Goal: Information Seeking & Learning: Find specific fact

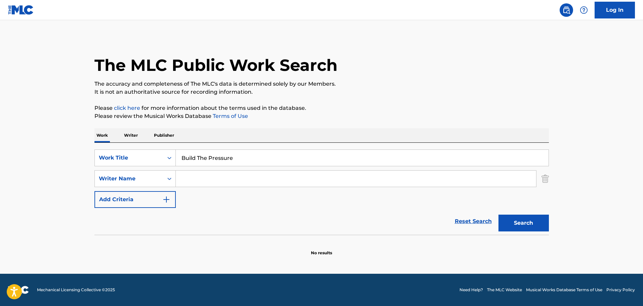
click at [185, 177] on input "Search Form" at bounding box center [356, 179] width 360 height 16
click at [498, 215] on button "Search" at bounding box center [523, 223] width 50 height 17
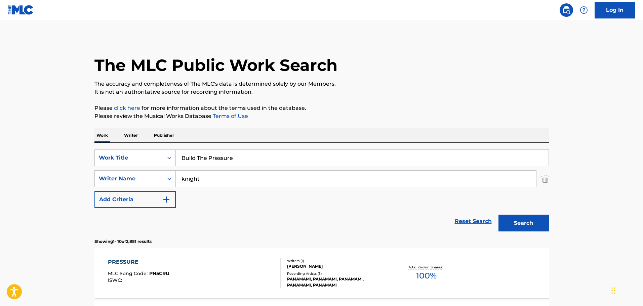
drag, startPoint x: 181, startPoint y: 180, endPoint x: 184, endPoint y: 180, distance: 3.4
click at [181, 180] on input "knight" at bounding box center [356, 179] width 360 height 16
type input "[PERSON_NAME]"
click at [498, 215] on button "Search" at bounding box center [523, 223] width 50 height 17
drag, startPoint x: 241, startPoint y: 158, endPoint x: 89, endPoint y: 151, distance: 152.8
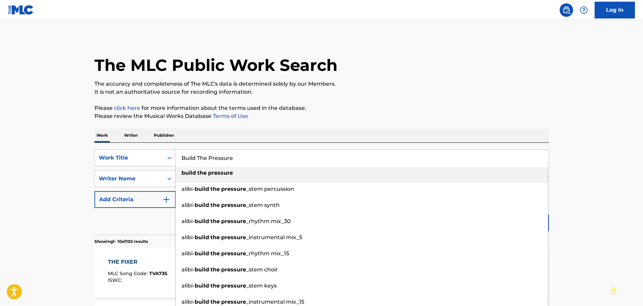
paste input "Supernatural Power"
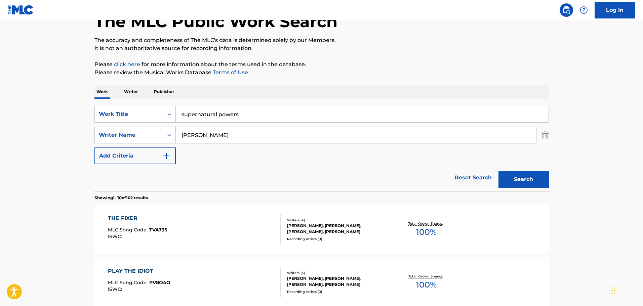
scroll to position [101, 0]
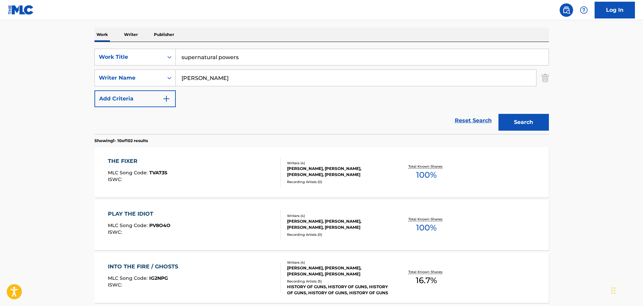
click at [523, 120] on button "Search" at bounding box center [523, 122] width 50 height 17
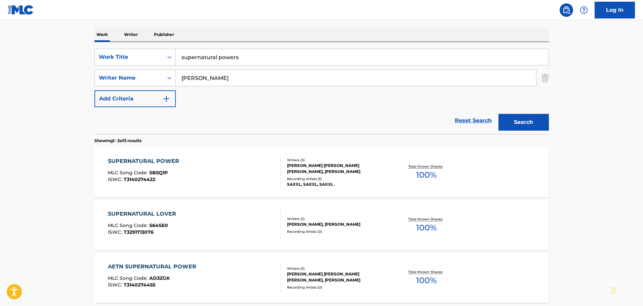
click at [43, 45] on main "The MLC Public Work Search The accuracy and completeness of The MLC's data is d…" at bounding box center [321, 128] width 643 height 419
paste input "No Contest"
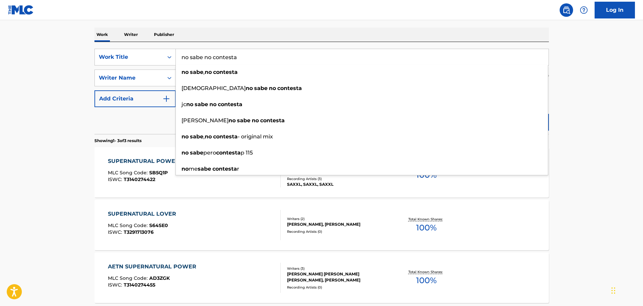
click at [49, 87] on main "The MLC Public Work Search The accuracy and completeness of The MLC's data is d…" at bounding box center [321, 128] width 643 height 419
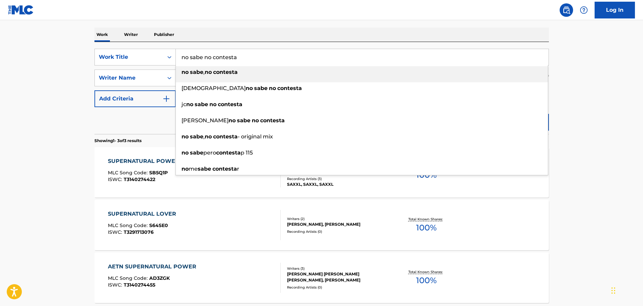
drag, startPoint x: 238, startPoint y: 56, endPoint x: 74, endPoint y: 52, distance: 164.1
click at [74, 52] on main "The MLC Public Work Search The accuracy and completeness of The MLC's data is d…" at bounding box center [321, 128] width 643 height 419
paste input "No Contest"
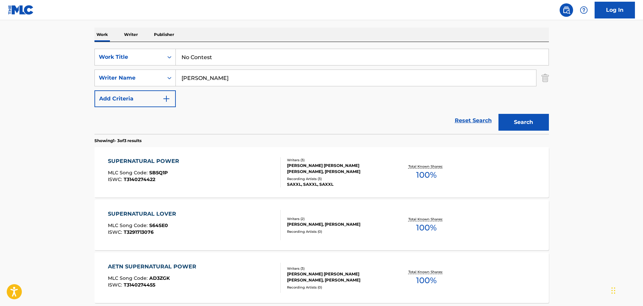
click at [510, 120] on button "Search" at bounding box center [523, 122] width 50 height 17
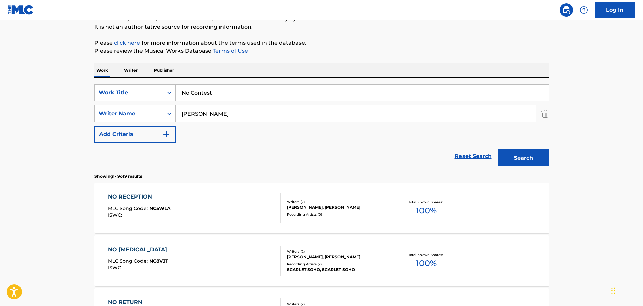
scroll to position [0, 0]
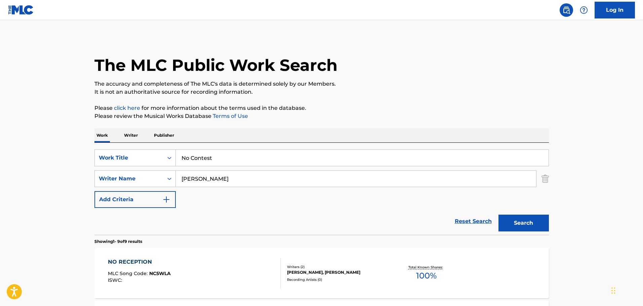
drag, startPoint x: 218, startPoint y: 157, endPoint x: 65, endPoint y: 155, distance: 153.6
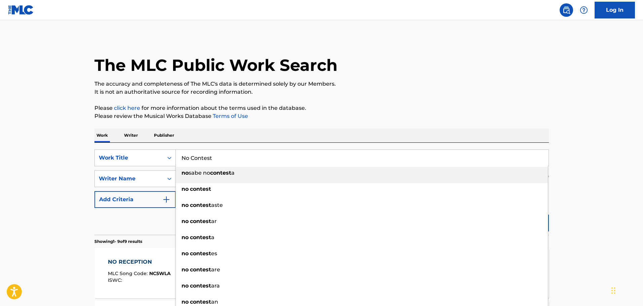
paste input "Casino"
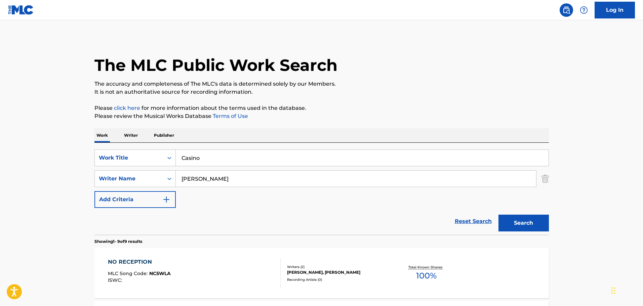
click at [536, 223] on button "Search" at bounding box center [523, 223] width 50 height 17
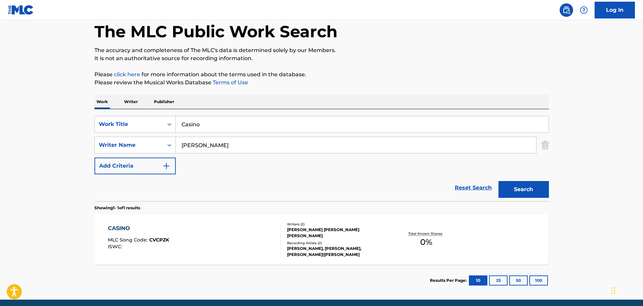
drag, startPoint x: 223, startPoint y: 123, endPoint x: 59, endPoint y: 120, distance: 164.0
click at [59, 120] on main "The MLC Public Work Search The accuracy and completeness of The MLC's data is d…" at bounding box center [321, 143] width 643 height 313
paste input "Green Light"
drag, startPoint x: 235, startPoint y: 121, endPoint x: 29, endPoint y: 118, distance: 205.7
click at [29, 118] on main "The MLC Public Work Search The accuracy and completeness of The MLC's data is d…" at bounding box center [321, 143] width 643 height 313
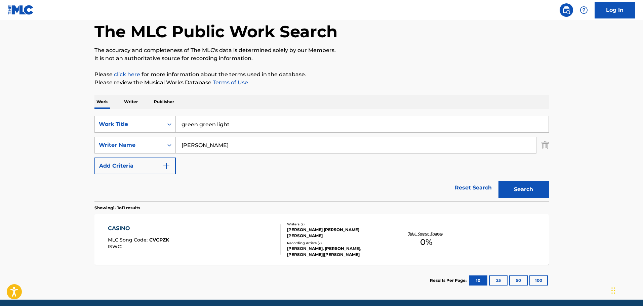
paste input "Green L"
click at [527, 191] on button "Search" at bounding box center [523, 189] width 50 height 17
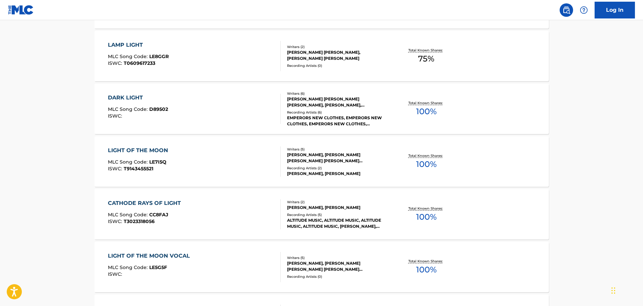
scroll to position [0, 0]
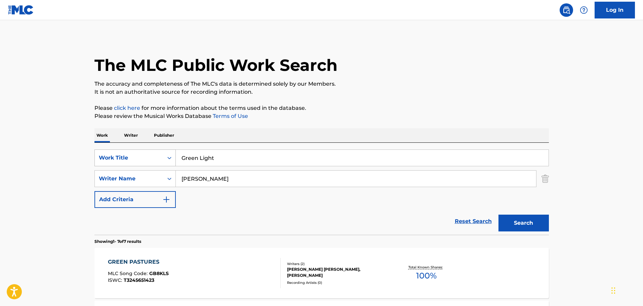
drag, startPoint x: 233, startPoint y: 159, endPoint x: 111, endPoint y: 158, distance: 122.0
click at [111, 158] on div "SearchWithCriteria6ef2582c-ee29-49aa-8439-a5d08c658d7d Work Title Green Light" at bounding box center [321, 158] width 454 height 17
paste input "Hello Girls"
click at [523, 223] on button "Search" at bounding box center [523, 223] width 50 height 17
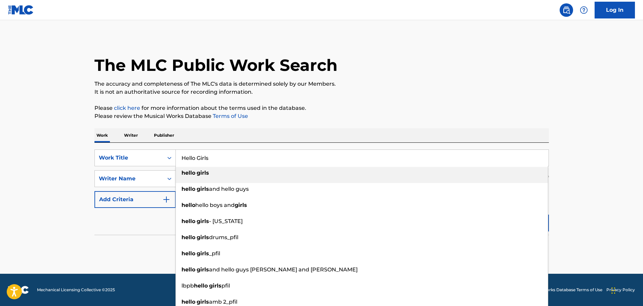
drag, startPoint x: 66, startPoint y: 154, endPoint x: 55, endPoint y: 153, distance: 10.8
click at [56, 154] on main "The MLC Public Work Search The accuracy and completeness of The MLC's data is d…" at bounding box center [321, 147] width 643 height 254
paste input "Goal Pie"
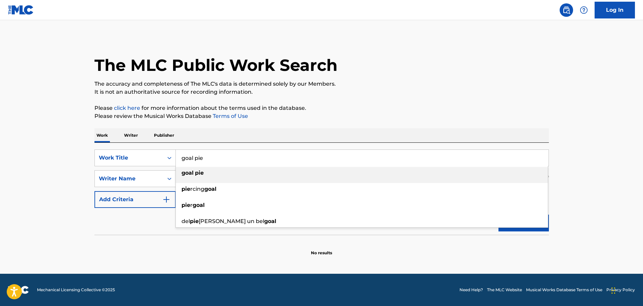
click at [588, 141] on main "The MLC Public Work Search The accuracy and completeness of The MLC's data is d…" at bounding box center [321, 147] width 643 height 254
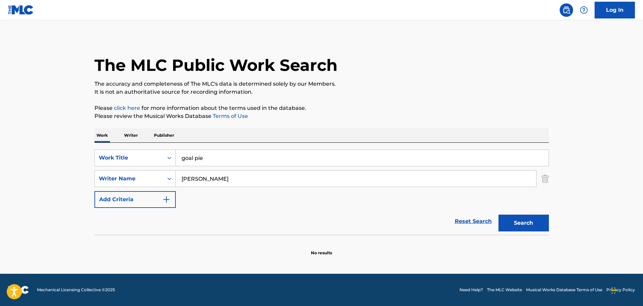
click at [532, 222] on button "Search" at bounding box center [523, 223] width 50 height 17
drag, startPoint x: 239, startPoint y: 162, endPoint x: -15, endPoint y: 141, distance: 254.3
click at [0, 141] on html "Accessibility Screen-Reader Guide, Feedback, and Issue Reporting | New window C…" at bounding box center [321, 153] width 643 height 306
paste input "Too Hot To Hat"
type input "too hot to hate"
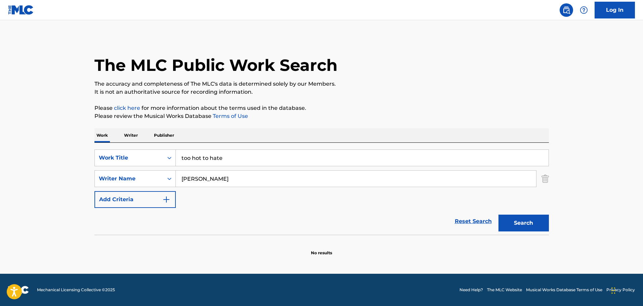
click at [516, 225] on button "Search" at bounding box center [523, 223] width 50 height 17
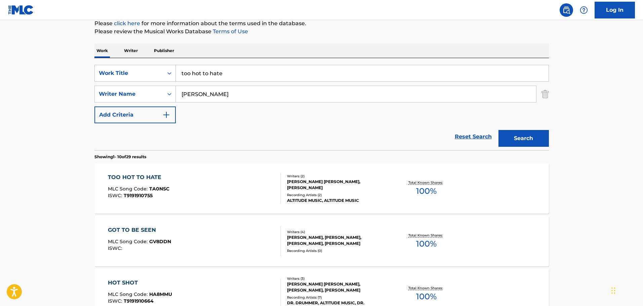
scroll to position [101, 0]
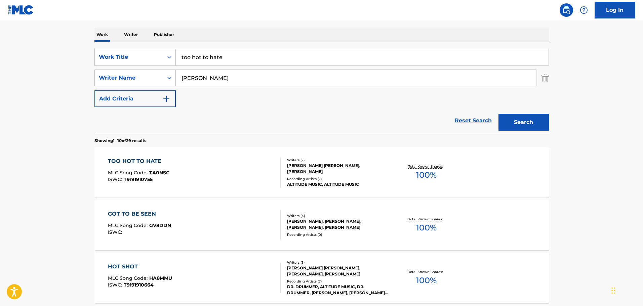
click at [244, 165] on div "TOO HOT TO HATE MLC Song Code : TA0NSC ISWC : T9191910755" at bounding box center [194, 172] width 173 height 30
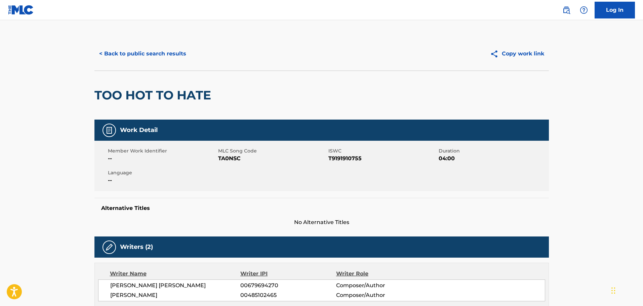
click at [146, 54] on button "< Back to public search results" at bounding box center [142, 53] width 96 height 17
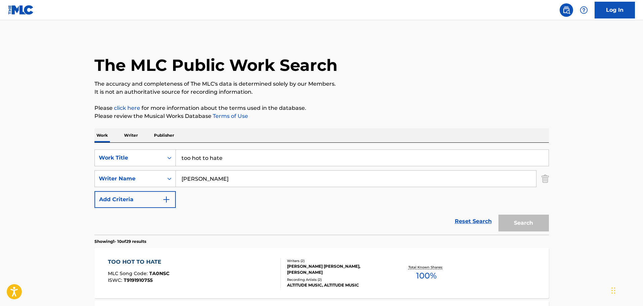
scroll to position [101, 0]
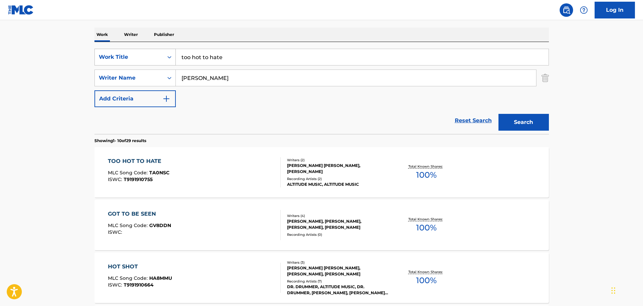
drag, startPoint x: 229, startPoint y: 62, endPoint x: 104, endPoint y: 55, distance: 124.9
click at [104, 55] on div "SearchWithCriteria6ef2582c-ee29-49aa-8439-a5d08c658d7d Work Title too hot to ha…" at bounding box center [321, 57] width 454 height 17
paste input "Merry Christmas"
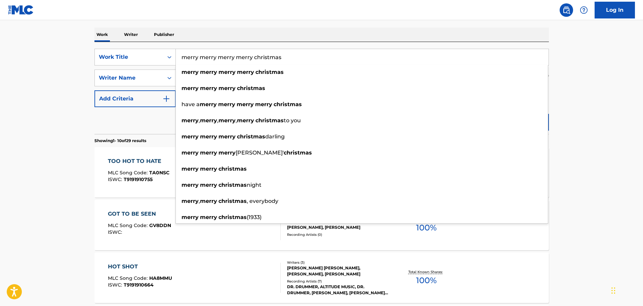
drag, startPoint x: 292, startPoint y: 58, endPoint x: -28, endPoint y: 70, distance: 320.2
click at [0, 70] on html "Accessibility Screen-Reader Guide, Feedback, and Issue Reporting | New window C…" at bounding box center [321, 52] width 643 height 306
paste input "Turn Back The Time"
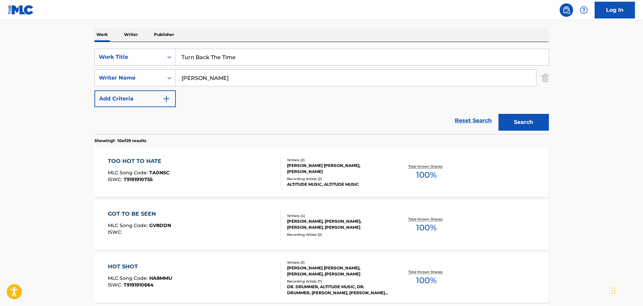
click at [535, 123] on button "Search" at bounding box center [523, 122] width 50 height 17
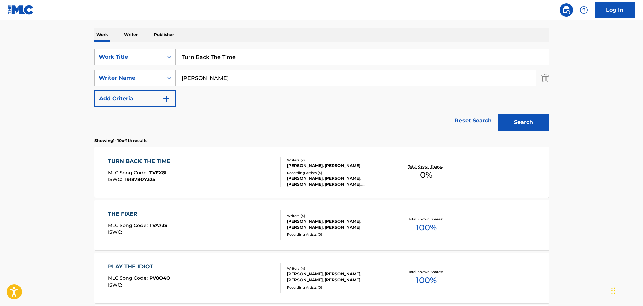
drag, startPoint x: 267, startPoint y: 55, endPoint x: 41, endPoint y: 58, distance: 225.9
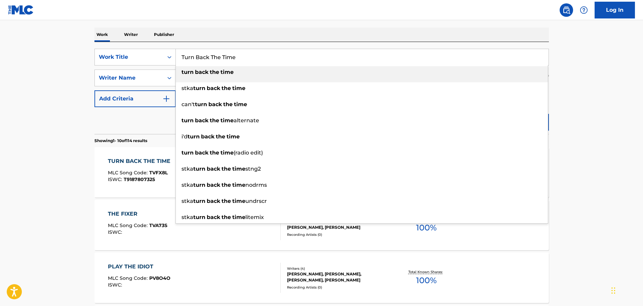
paste input "Depend On M"
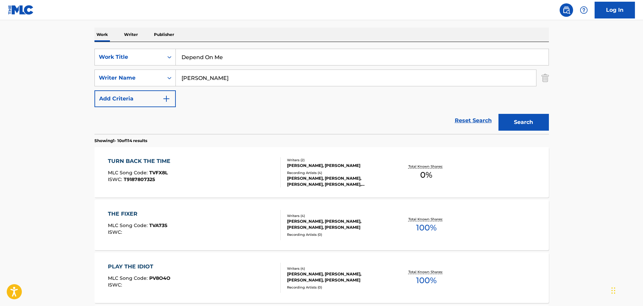
click at [519, 120] on button "Search" at bounding box center [523, 122] width 50 height 17
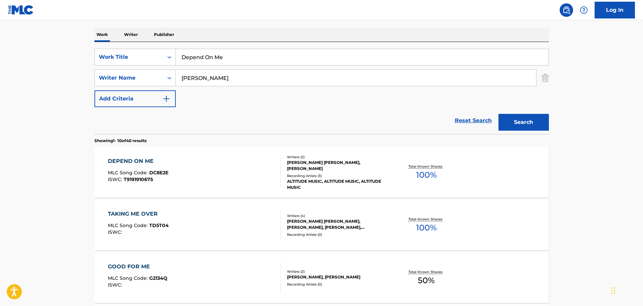
drag, startPoint x: 204, startPoint y: 56, endPoint x: 8, endPoint y: 60, distance: 196.3
paste input "It's Got Swing"
type input "it's got swing"
click at [512, 122] on button "Search" at bounding box center [523, 122] width 50 height 17
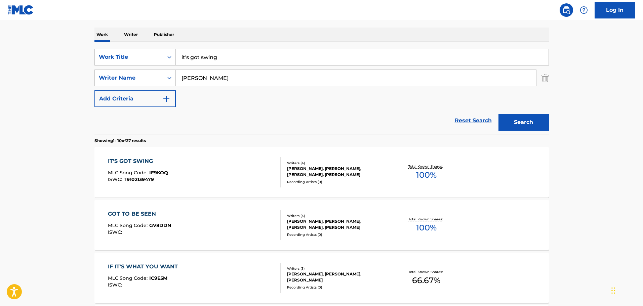
click at [353, 174] on div "[PERSON_NAME], [PERSON_NAME], [PERSON_NAME], [PERSON_NAME]" at bounding box center [337, 172] width 101 height 12
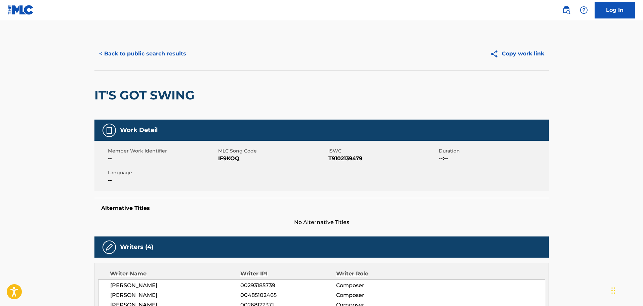
click at [156, 59] on button "< Back to public search results" at bounding box center [142, 53] width 96 height 17
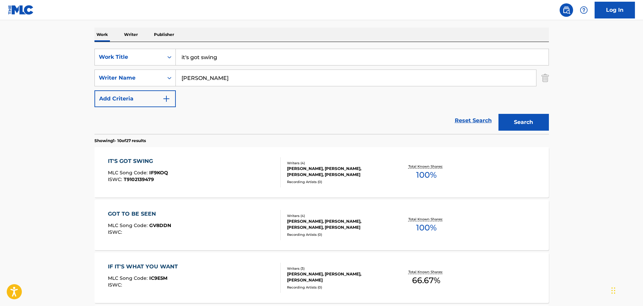
paste input "See You In My Dreams"
click at [526, 124] on button "Search" at bounding box center [523, 122] width 50 height 17
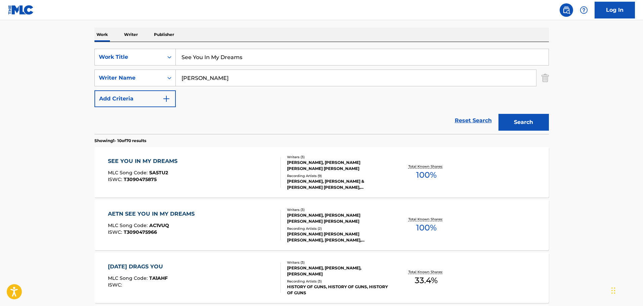
drag, startPoint x: 249, startPoint y: 58, endPoint x: 58, endPoint y: 65, distance: 191.0
paste input "Block To Basement"
click at [531, 124] on button "Search" at bounding box center [523, 122] width 50 height 17
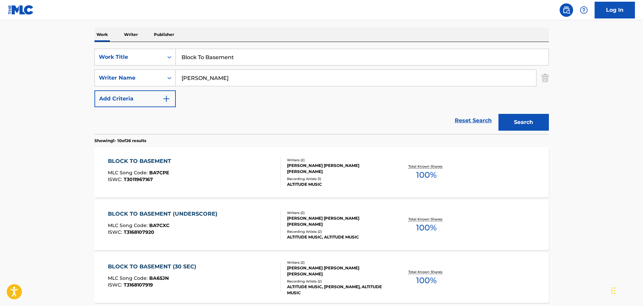
drag, startPoint x: 71, startPoint y: 69, endPoint x: 61, endPoint y: 71, distance: 9.5
paste input "Push On Through"
click at [522, 121] on button "Search" at bounding box center [523, 122] width 50 height 17
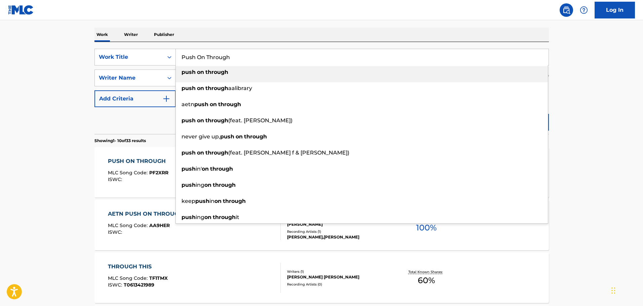
drag, startPoint x: 235, startPoint y: 56, endPoint x: -32, endPoint y: 19, distance: 269.1
click at [0, 19] on html "Accessibility Screen-Reader Guide, Feedback, and Issue Reporting | New window C…" at bounding box center [321, 52] width 643 height 306
paste input "My Christmas Song"
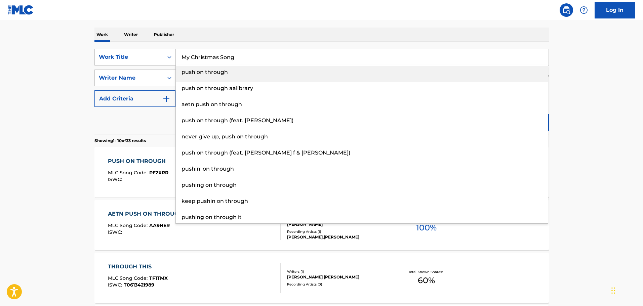
type input "My Christmas Song"
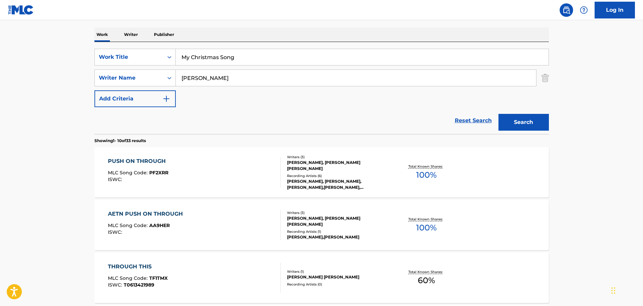
click at [536, 121] on button "Search" at bounding box center [523, 122] width 50 height 17
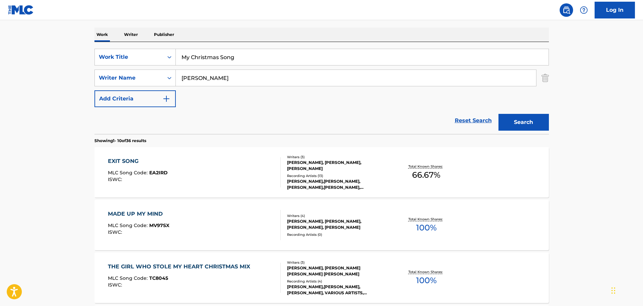
click at [272, 282] on div "THE GIRL WHO STOLE MY HEART CHRISTMAS MIX MLC Song Code : TC8045 ISWC :" at bounding box center [194, 278] width 173 height 30
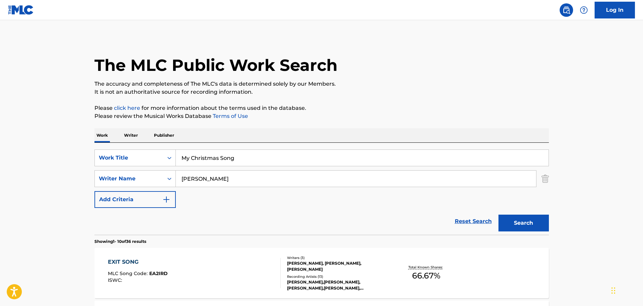
drag, startPoint x: 240, startPoint y: 158, endPoint x: 64, endPoint y: 154, distance: 176.1
paste input "The Getdown"
click at [506, 221] on button "Search" at bounding box center [523, 223] width 50 height 17
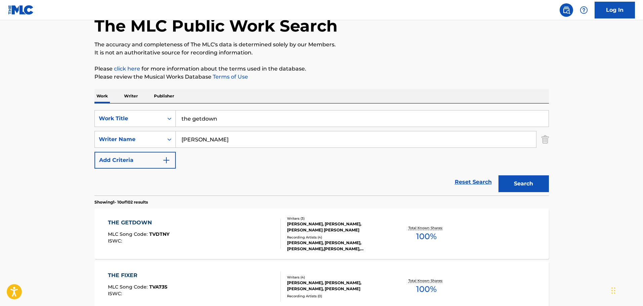
scroll to position [101, 0]
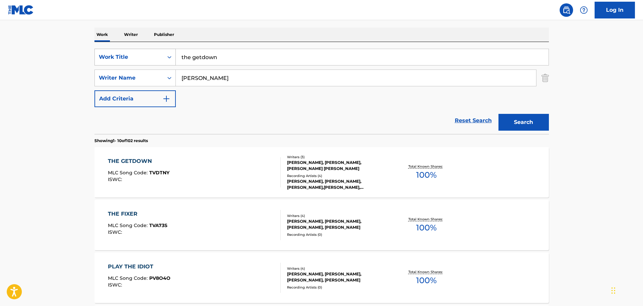
click at [98, 55] on div "SearchWithCriteria6ef2582c-ee29-49aa-8439-a5d08c658d7d Work Title the getdown" at bounding box center [321, 57] width 454 height 17
paste input "[PERSON_NAME]"
click at [515, 121] on button "Search" at bounding box center [523, 122] width 50 height 17
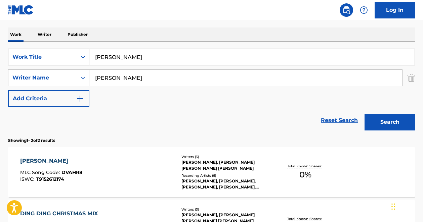
drag, startPoint x: 139, startPoint y: 58, endPoint x: 35, endPoint y: 54, distance: 104.3
click at [35, 54] on div "SearchWithCriteria6ef2582c-ee29-49aa-8439-a5d08c658d7d Work Title [PERSON_NAME]" at bounding box center [211, 57] width 407 height 17
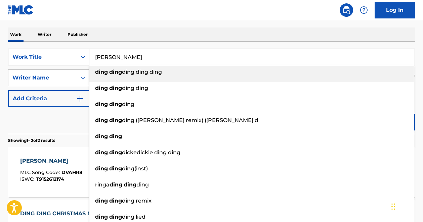
paste input "Jump Into The Fire"
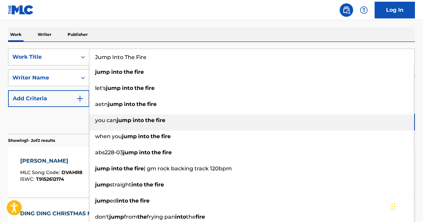
type input "Jump Into The Fire"
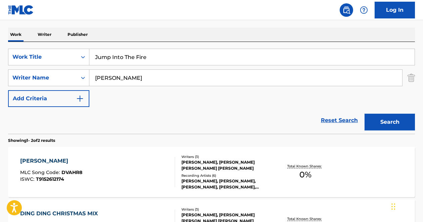
click at [393, 120] on button "Search" at bounding box center [390, 122] width 50 height 17
